Goal: Find specific page/section: Find specific page/section

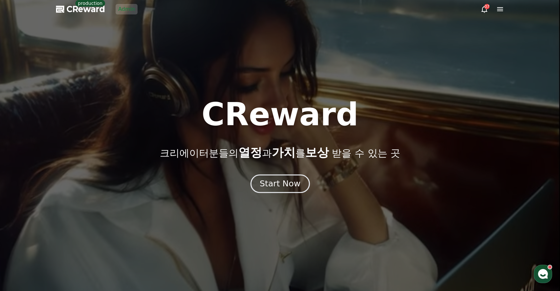
click at [263, 177] on button "Start Now" at bounding box center [279, 183] width 59 height 19
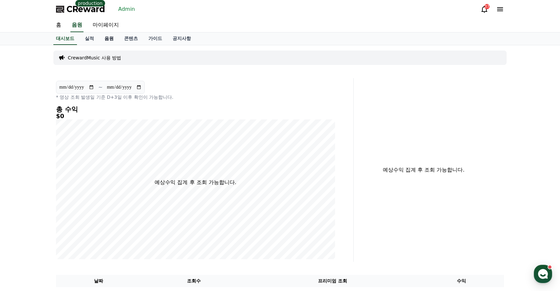
click at [110, 44] on link "음원" at bounding box center [109, 38] width 20 height 12
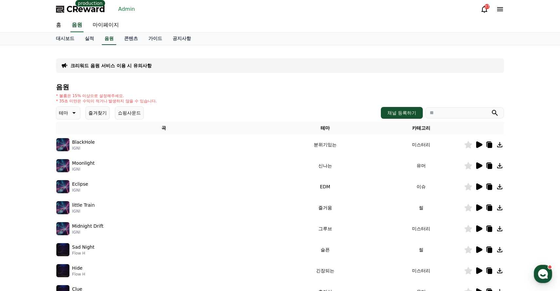
click at [66, 140] on img at bounding box center [62, 144] width 13 height 13
click at [480, 149] on td at bounding box center [484, 144] width 40 height 21
click at [480, 145] on icon at bounding box center [479, 144] width 6 height 7
